Goal: Task Accomplishment & Management: Use online tool/utility

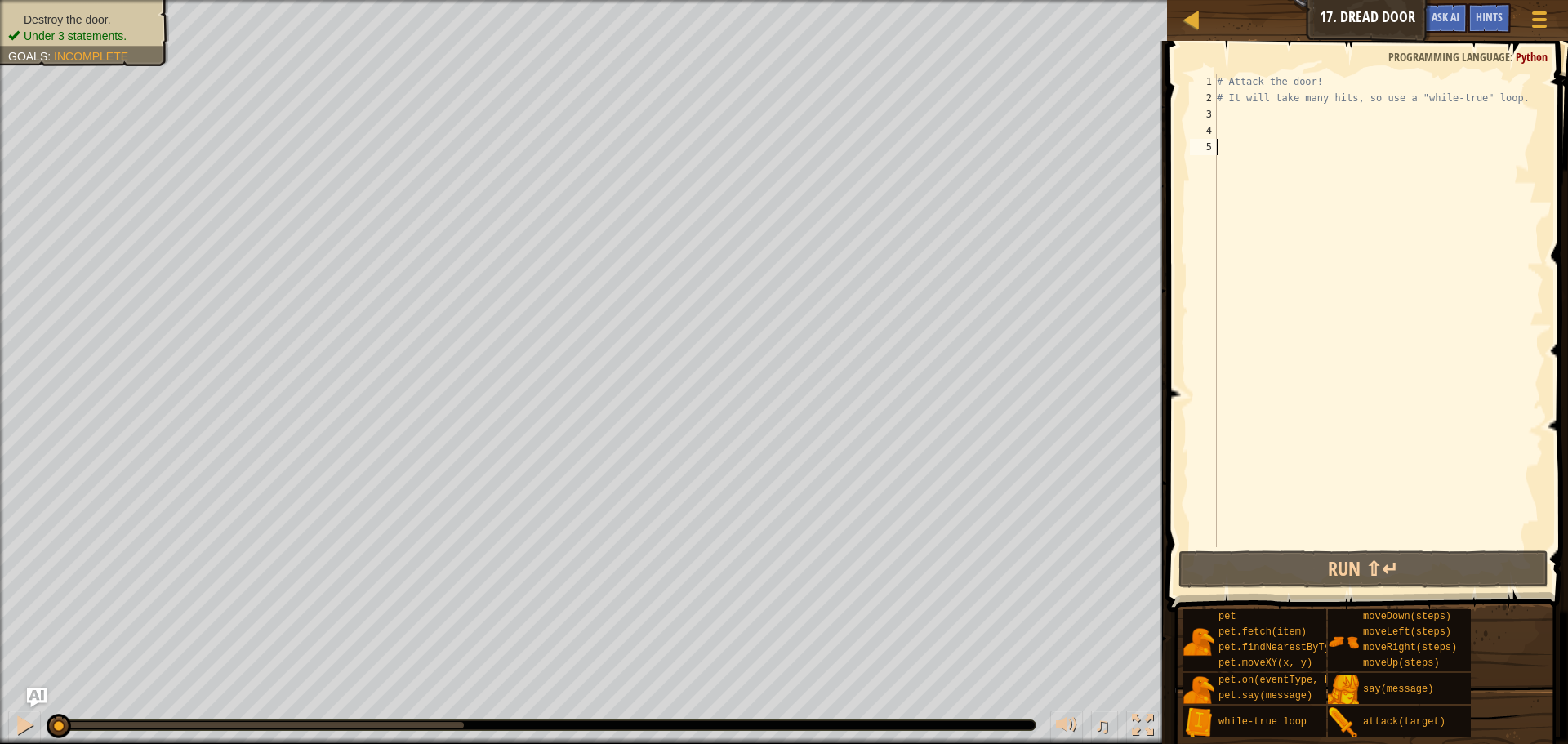
type textarea "s"
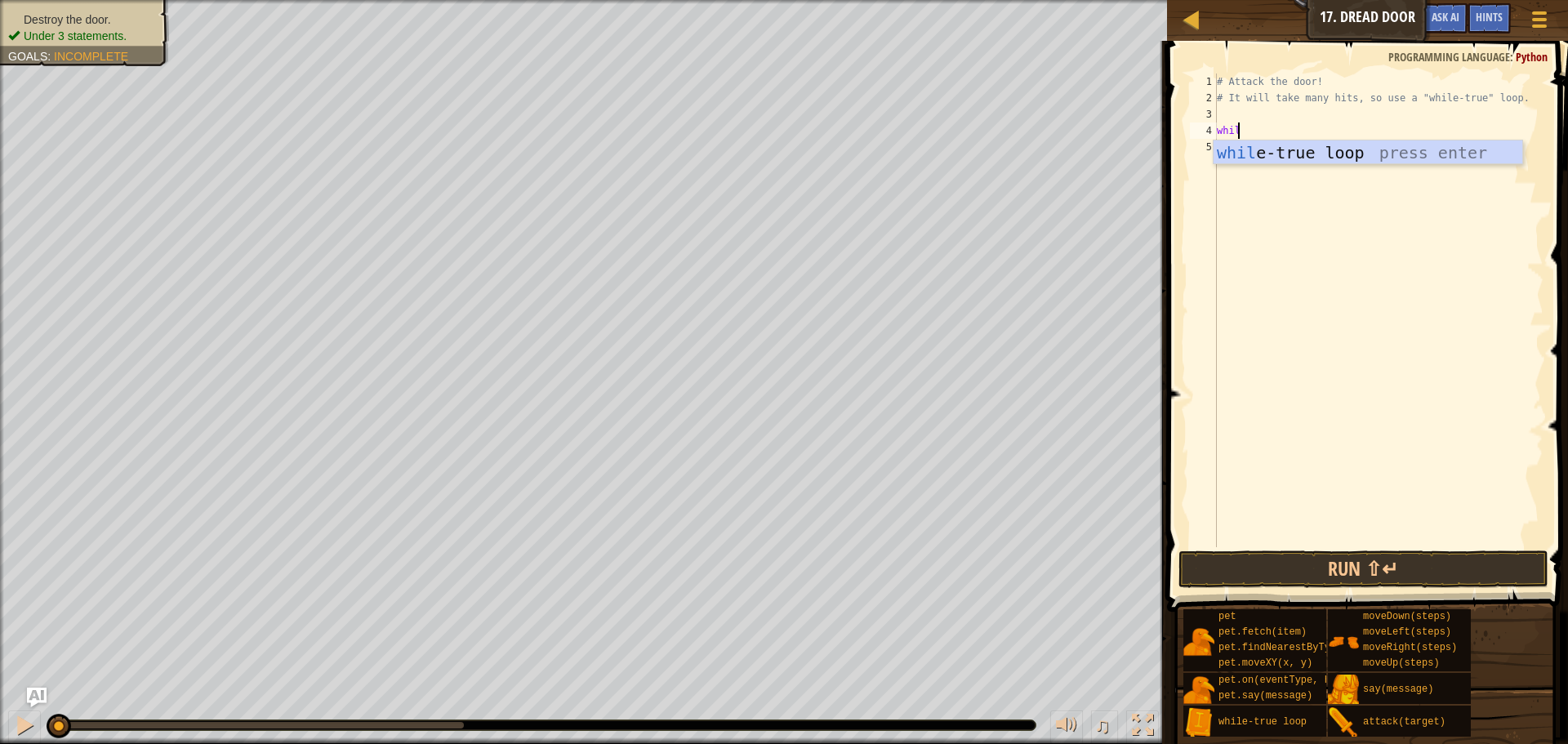
type textarea "while"
click at [1318, 123] on div "# Attack the door! # It will take many hits, so use a "while-true" loop. while …" at bounding box center [1379, 326] width 330 height 506
click at [1359, 142] on div "# Attack the door! # It will take many hits, so use a "while-true" loop. while …" at bounding box center [1379, 326] width 330 height 506
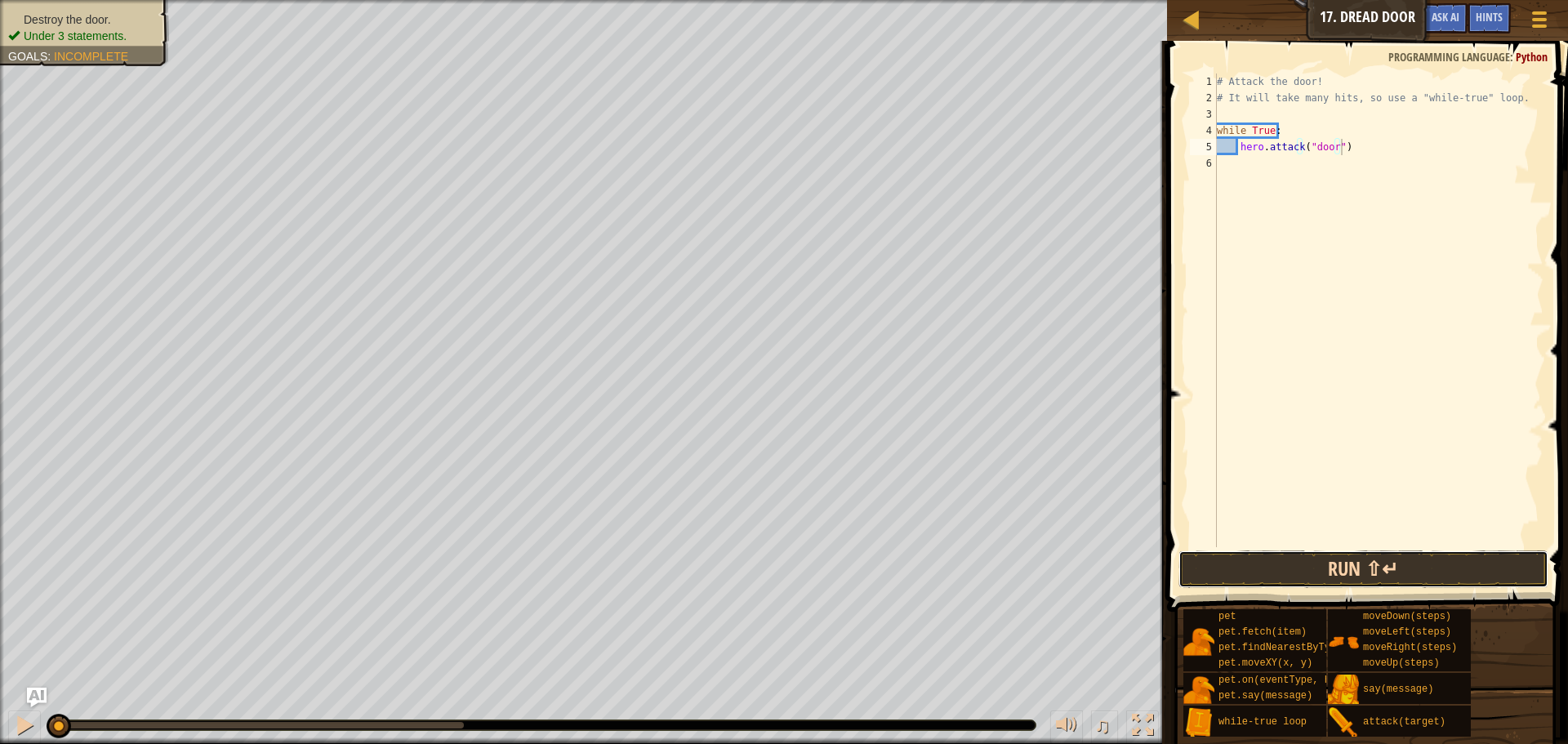
click at [1314, 577] on button "Run ⇧↵" at bounding box center [1364, 569] width 370 height 38
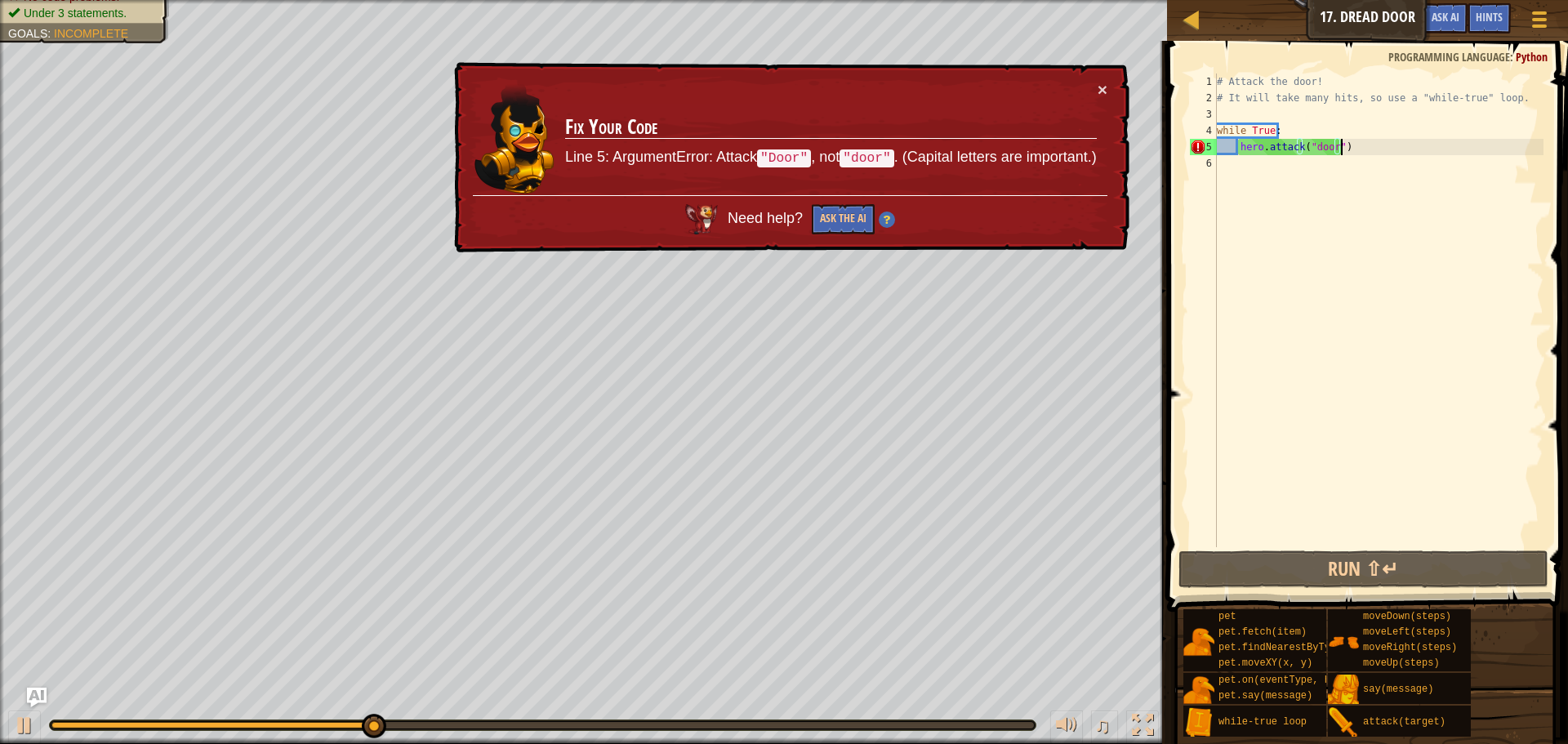
click at [1310, 141] on div "# Attack the door! # It will take many hits, so use a "while-true" loop. while …" at bounding box center [1379, 326] width 330 height 506
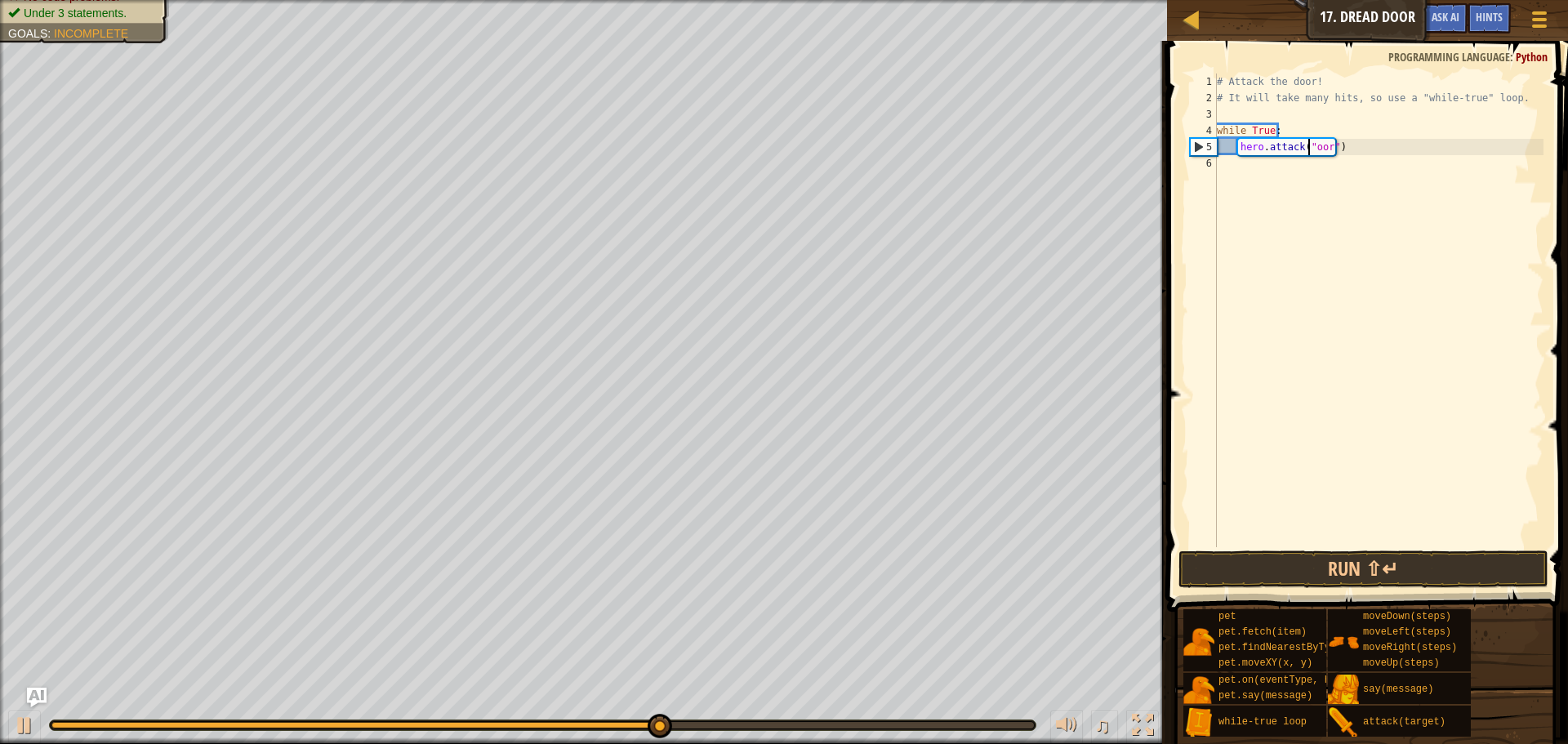
type textarea "hero.attack("Door")"
click at [1332, 258] on div "# Attack the door! # It will take many hits, so use a "while-true" loop. while …" at bounding box center [1379, 326] width 330 height 506
click at [1468, 562] on button "Run ⇧↵" at bounding box center [1364, 569] width 370 height 38
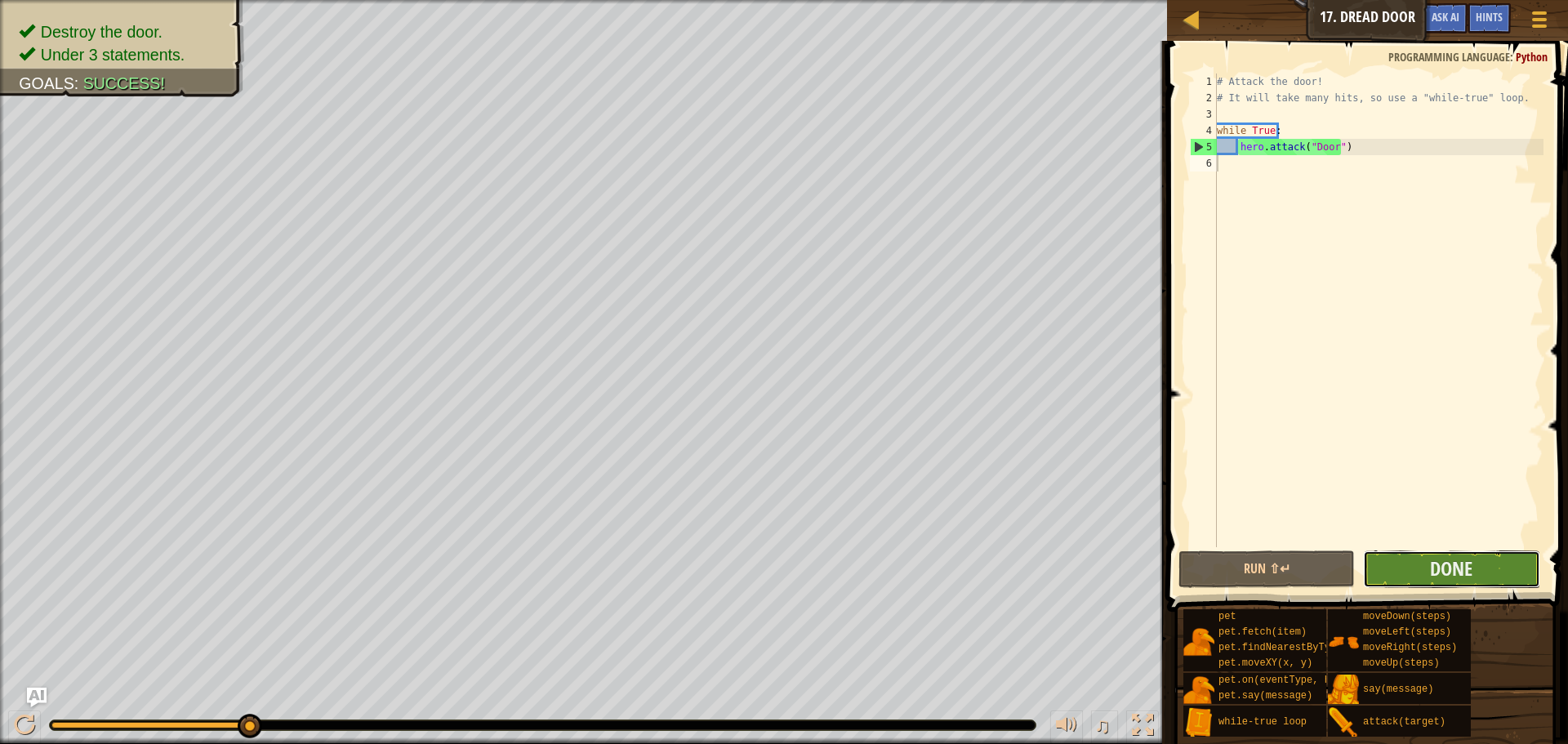
click at [1489, 559] on button "Done" at bounding box center [1451, 569] width 176 height 38
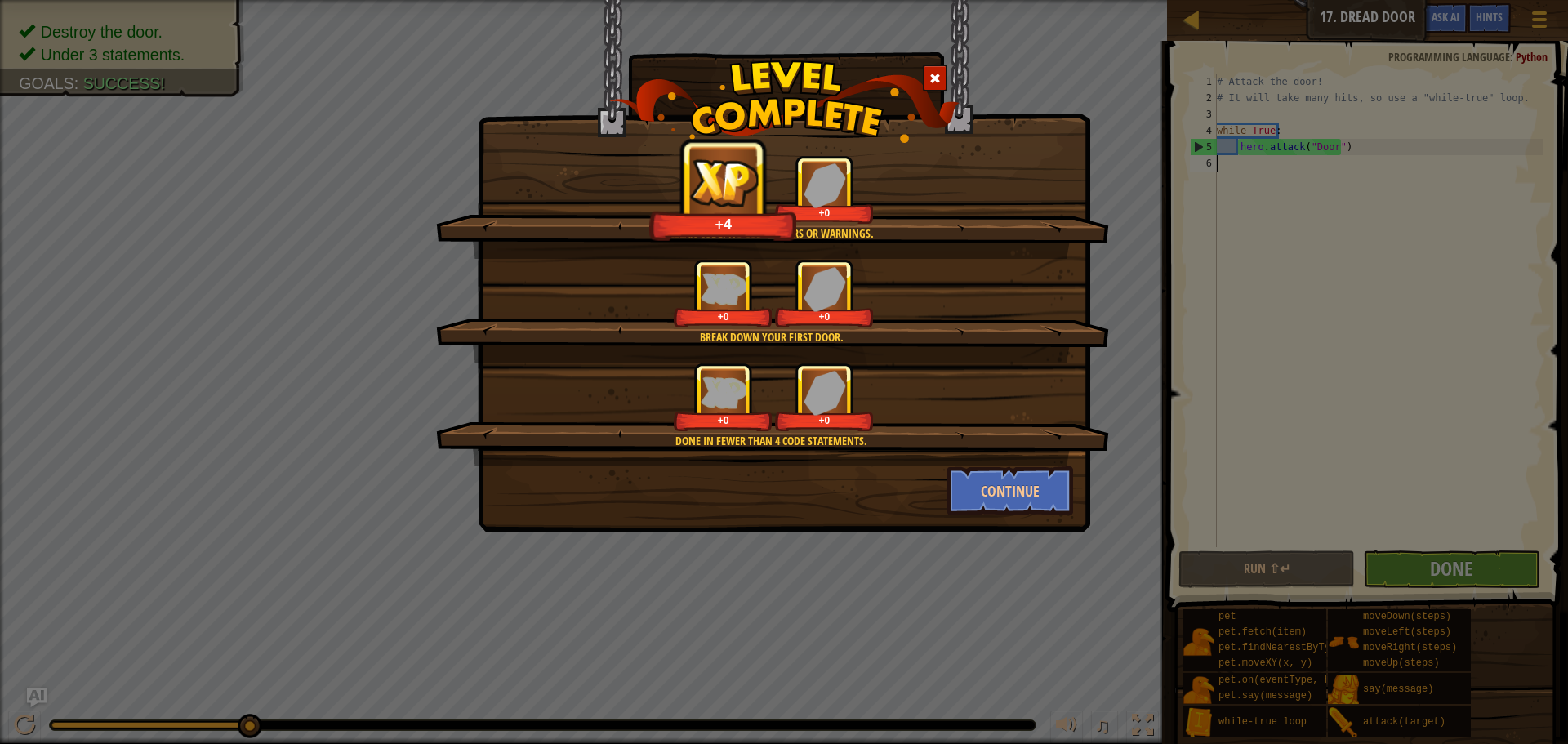
click at [995, 525] on div "Clean code: no code errors or warnings. +4 +0 Break down your first door. +0 +0…" at bounding box center [784, 266] width 613 height 532
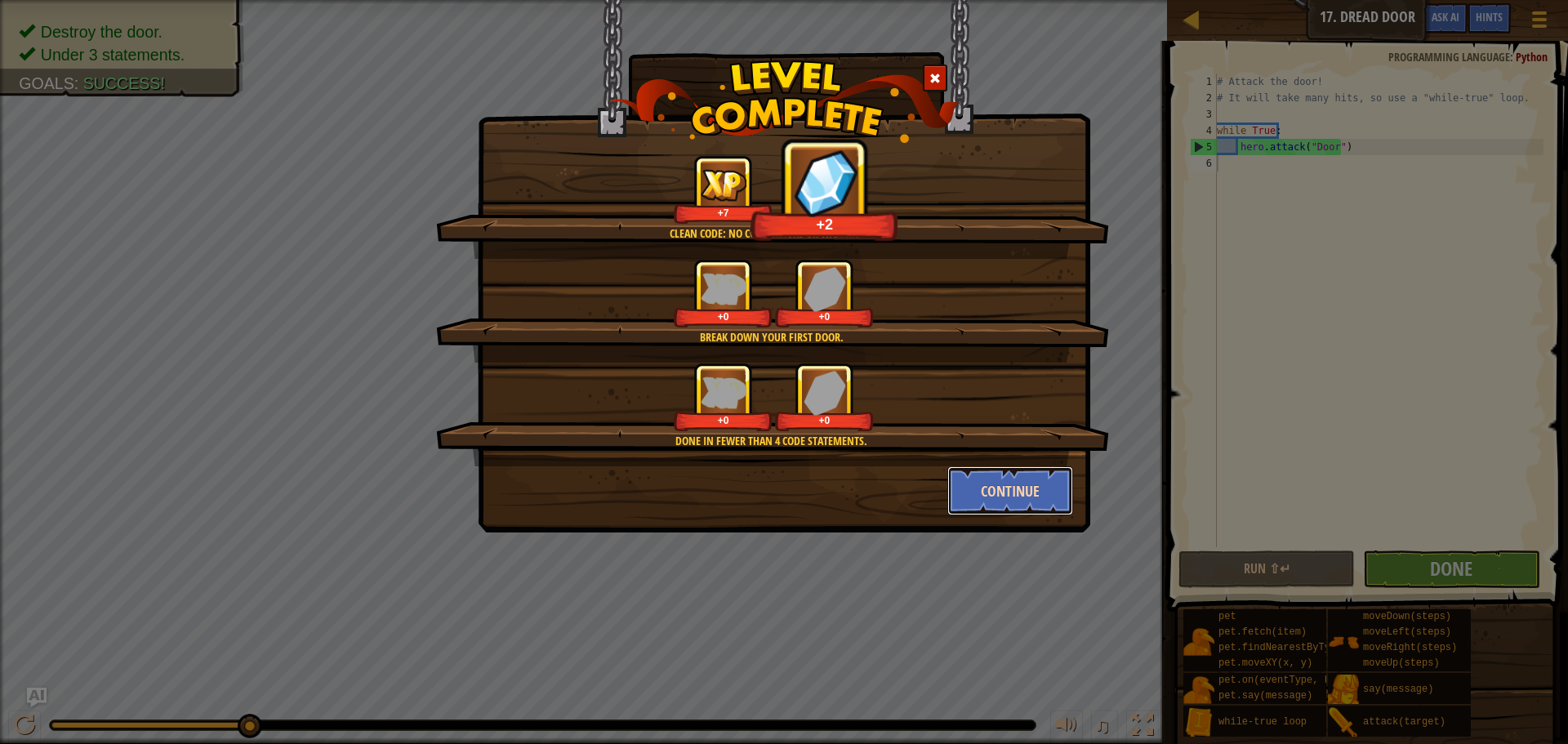
click at [1014, 485] on button "Continue" at bounding box center [1011, 491] width 127 height 49
click at [972, 491] on div "Clean code: no code errors or warnings. +7 +2 Break down your first door. +0 +0…" at bounding box center [784, 372] width 1568 height 744
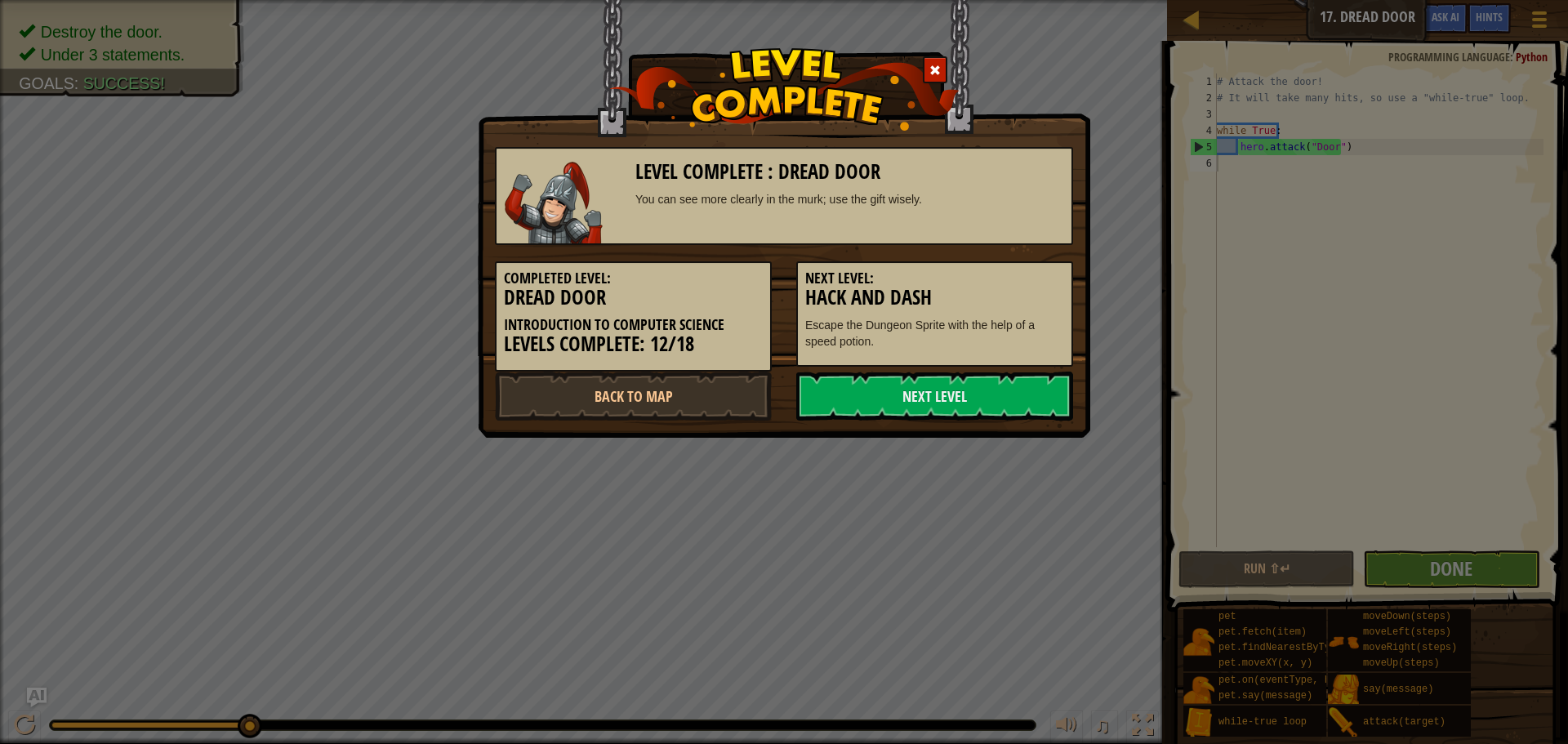
click at [957, 484] on div "Level Complete : Dread Door You can see more clearly in the murk; use the gift …" at bounding box center [784, 372] width 1568 height 744
click at [946, 396] on link "Next Level" at bounding box center [934, 397] width 277 height 49
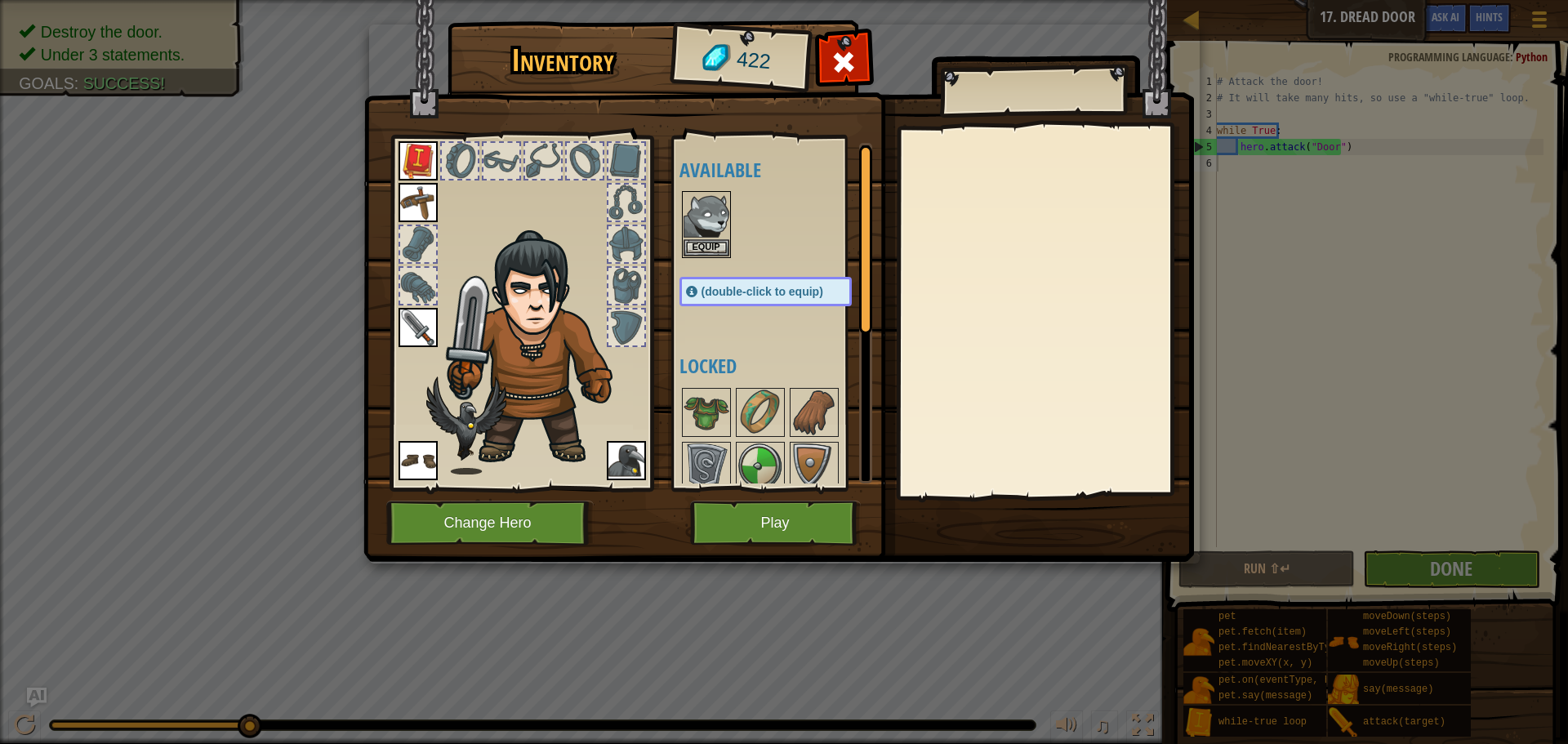
click at [217, 460] on div "Inventory 422 Available Equip Equip Equip Equip Equip Equip (double-click to eq…" at bounding box center [784, 372] width 1568 height 744
